Goal: Navigation & Orientation: Find specific page/section

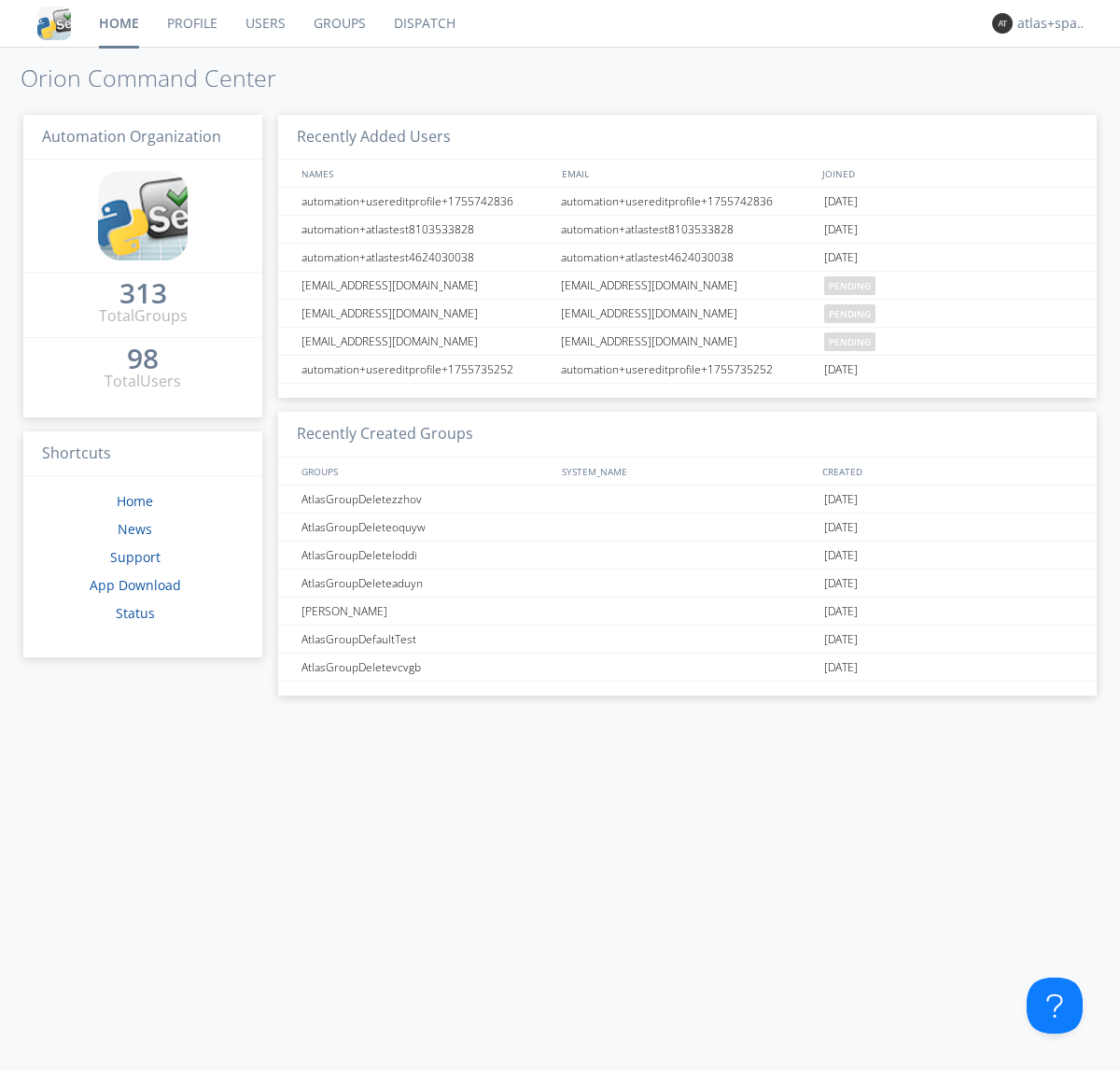
click at [423, 24] on link "Dispatch" at bounding box center [424, 24] width 89 height 47
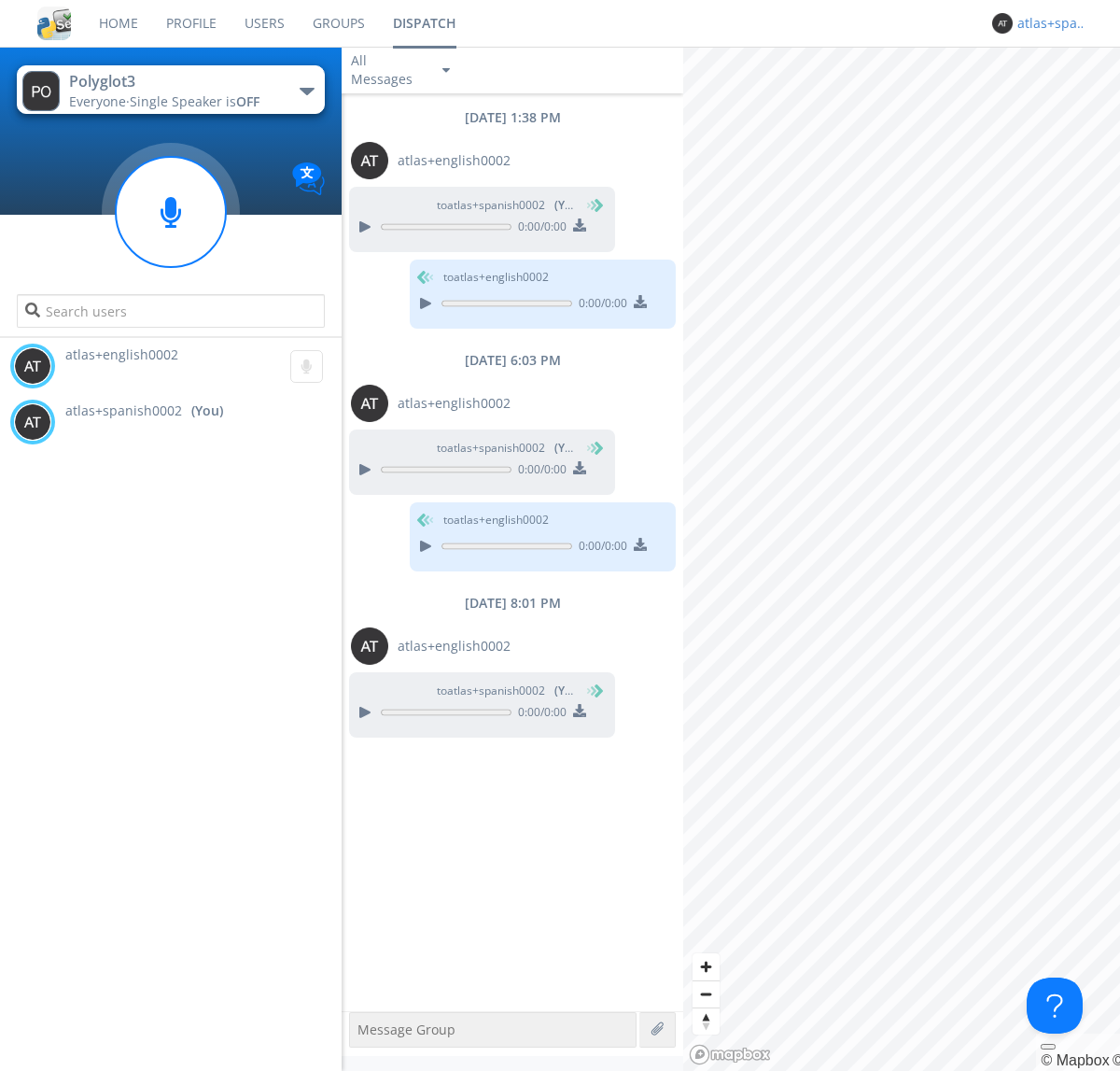
click at [1048, 24] on div "atlas+spanish0002" at bounding box center [1052, 24] width 70 height 19
click at [1062, 98] on div "Log Out" at bounding box center [1062, 99] width 96 height 34
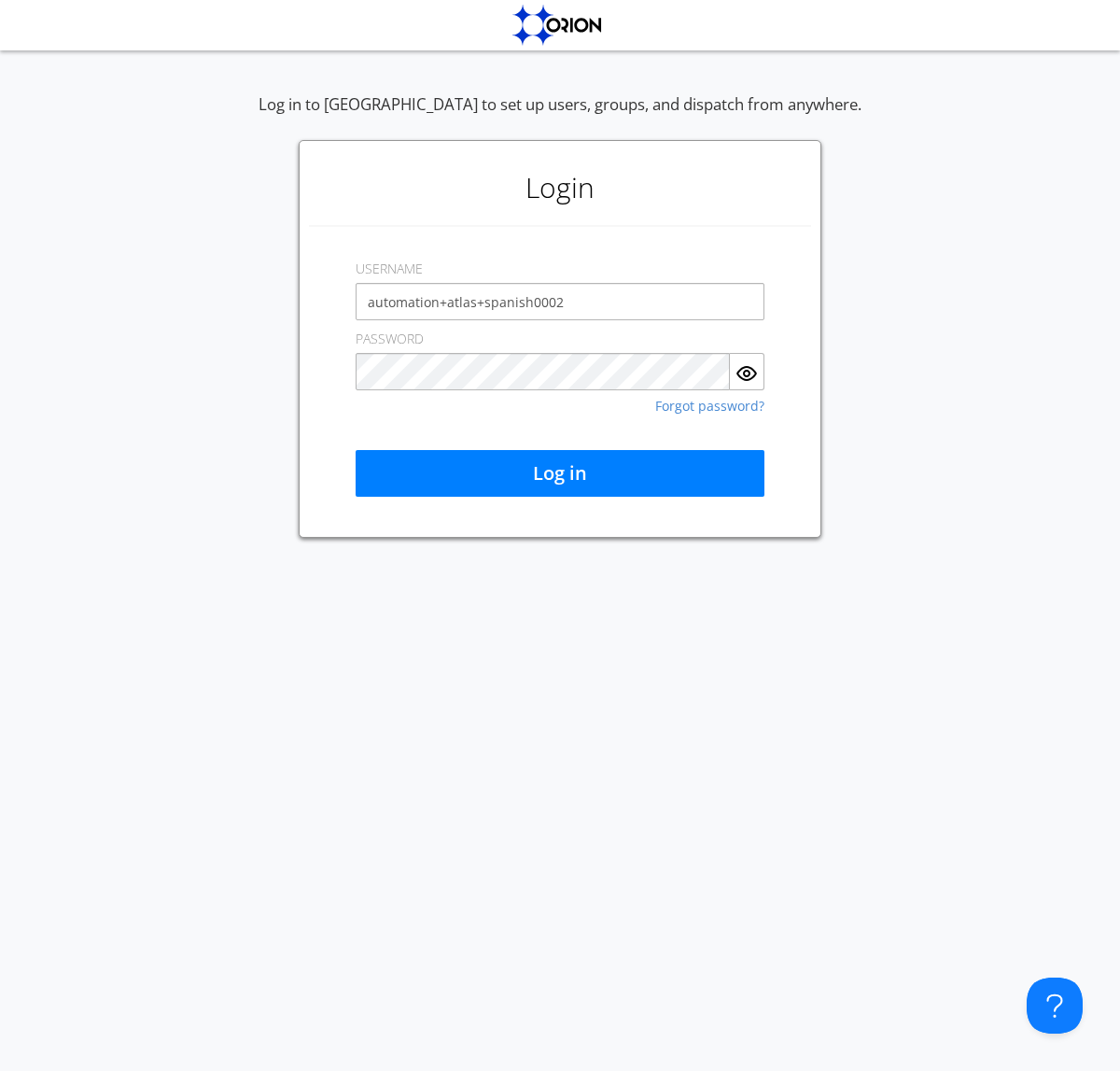
type input "automation+atlas+spanish0002"
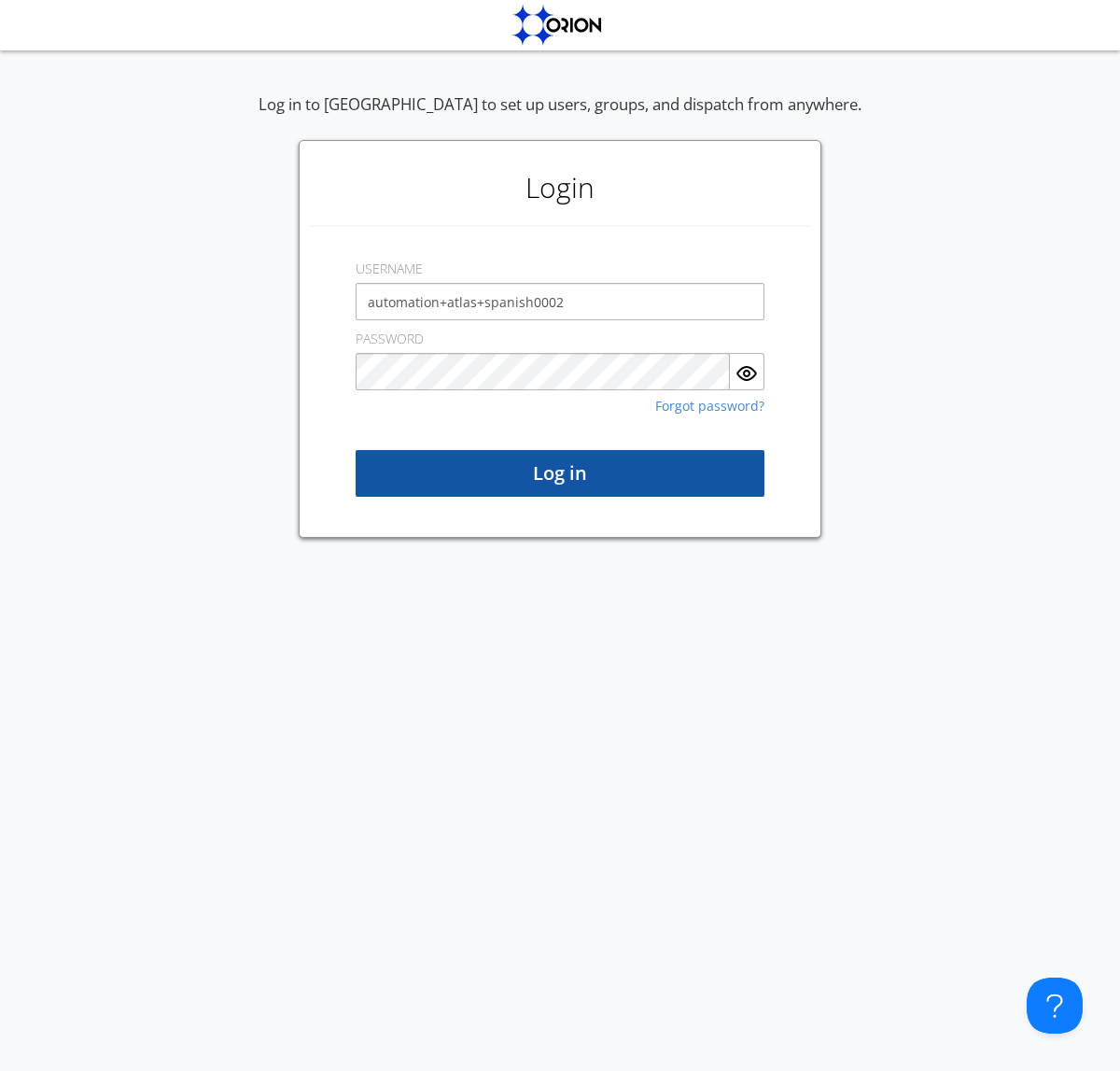
click at [560, 473] on button "Log in" at bounding box center [560, 473] width 408 height 47
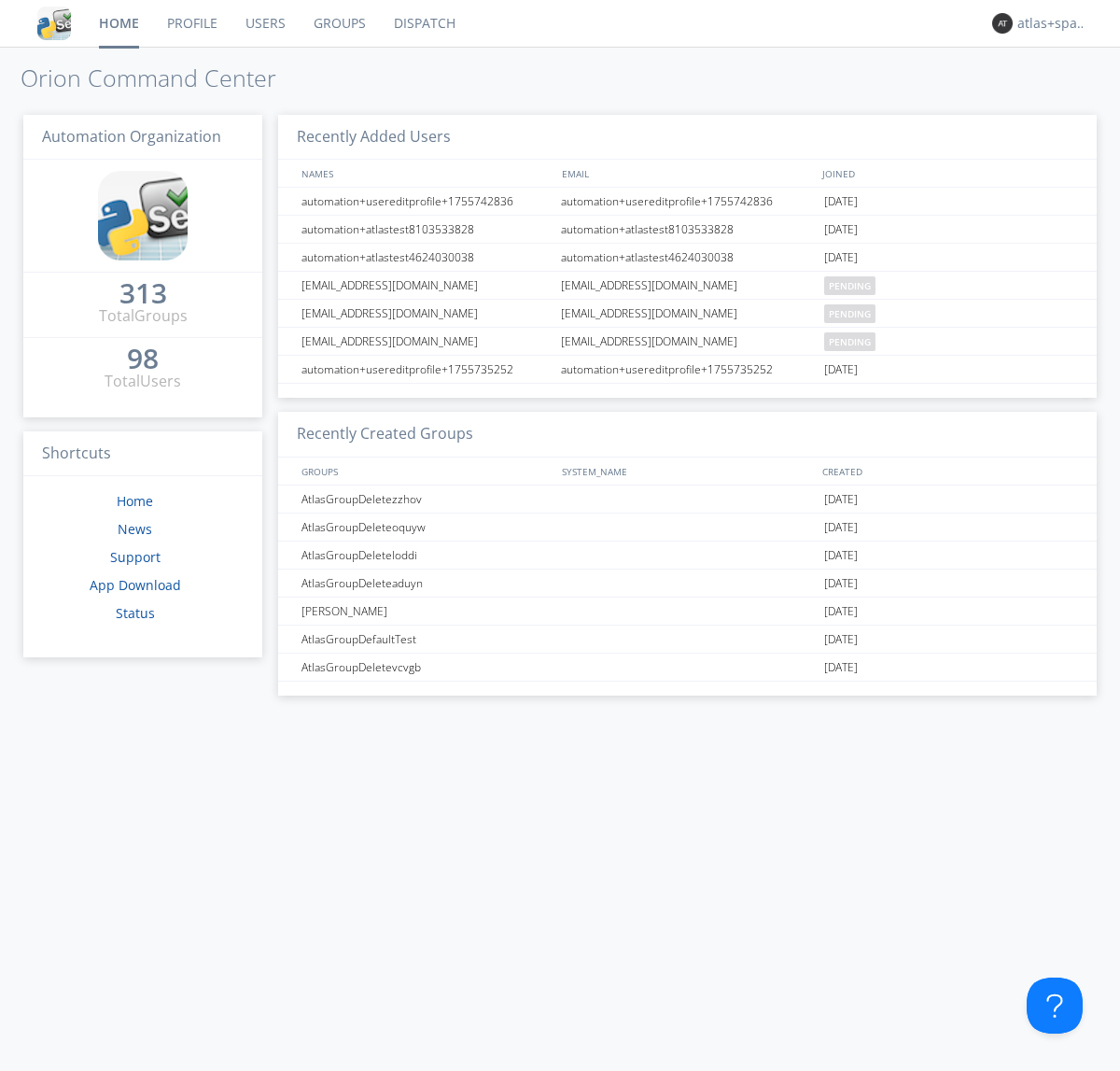
click at [423, 24] on link "Dispatch" at bounding box center [424, 24] width 89 height 47
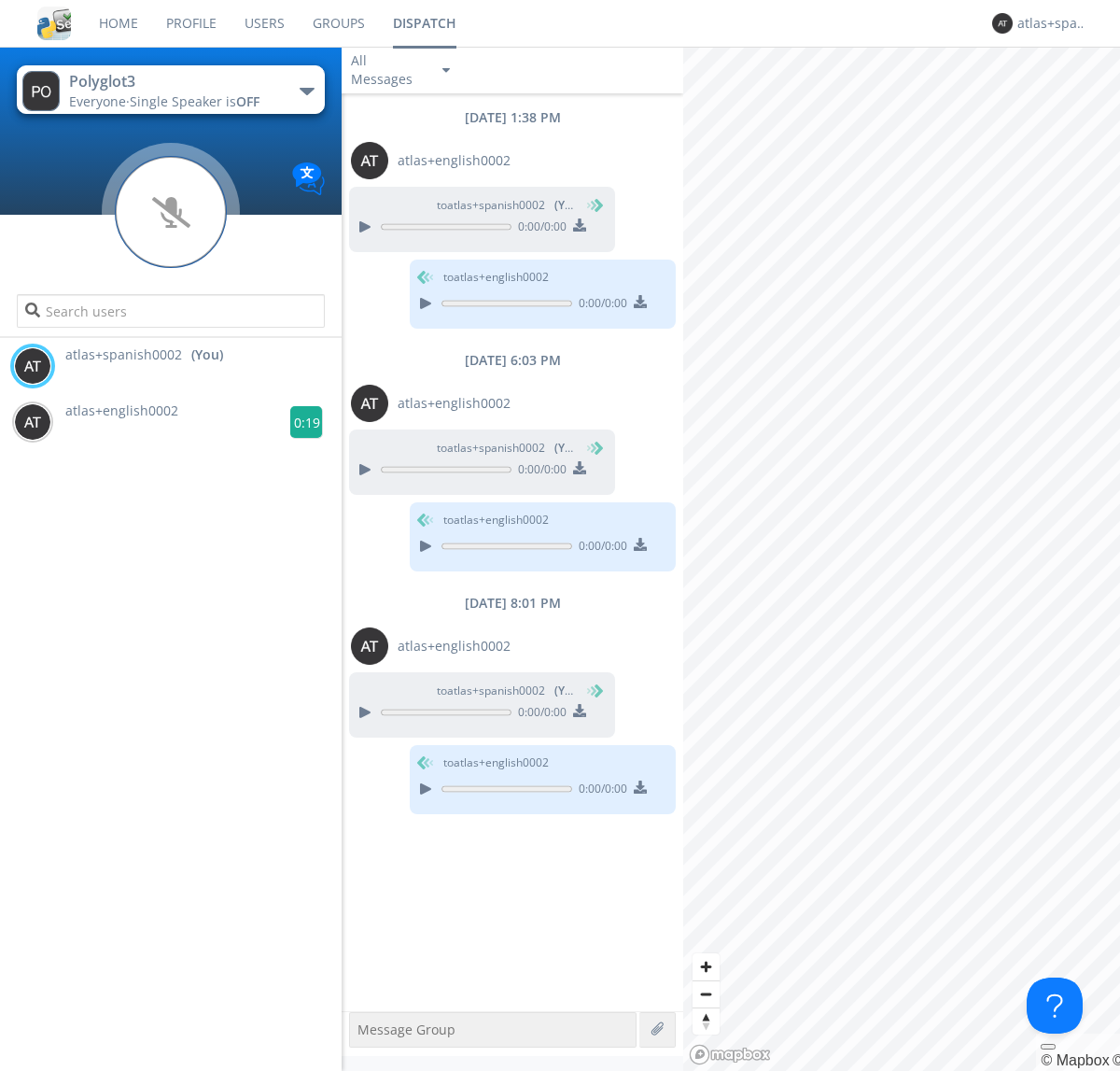
click at [298, 422] on g at bounding box center [306, 422] width 33 height 33
